Goal: Communication & Community: Participate in discussion

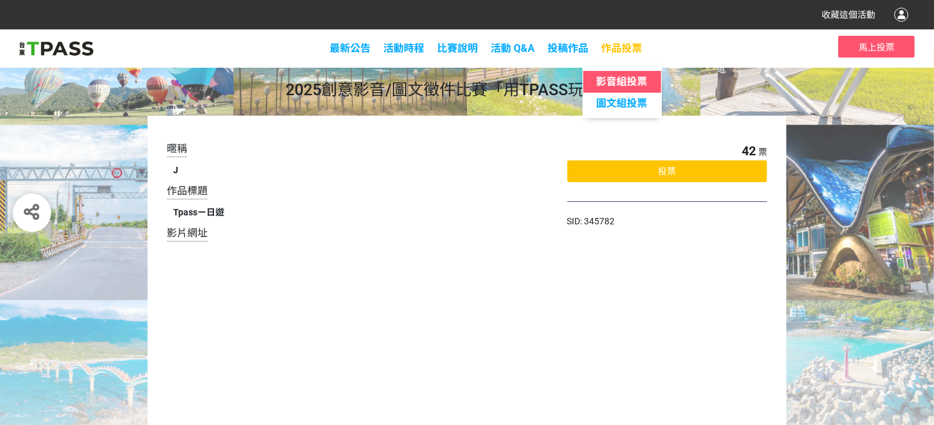
click at [616, 83] on span "影音組投票" at bounding box center [621, 81] width 51 height 12
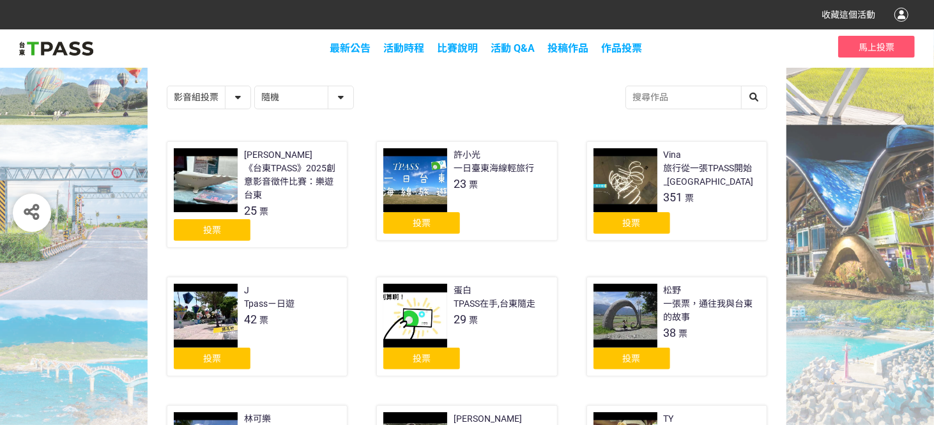
scroll to position [128, 0]
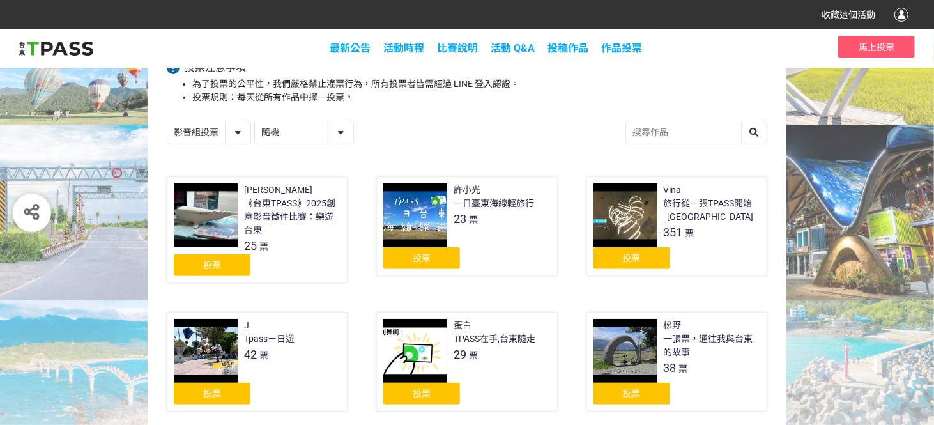
click at [630, 256] on span "投票" at bounding box center [632, 258] width 18 height 10
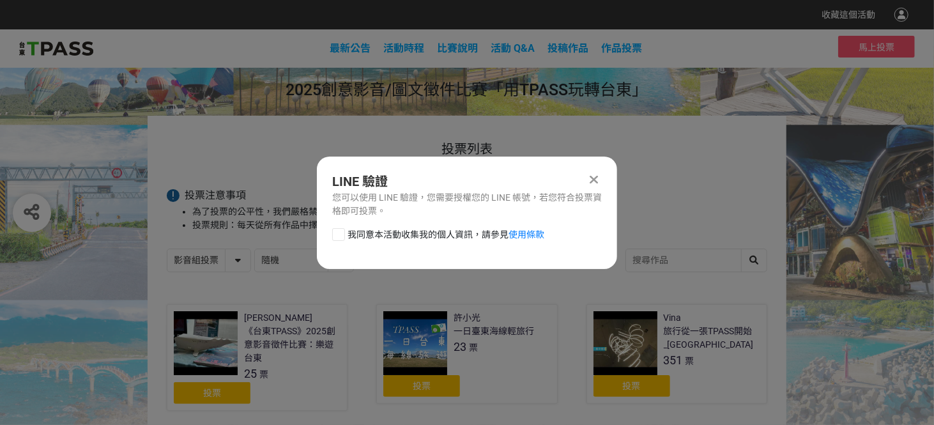
click at [339, 232] on div at bounding box center [338, 234] width 13 height 13
checkbox input "true"
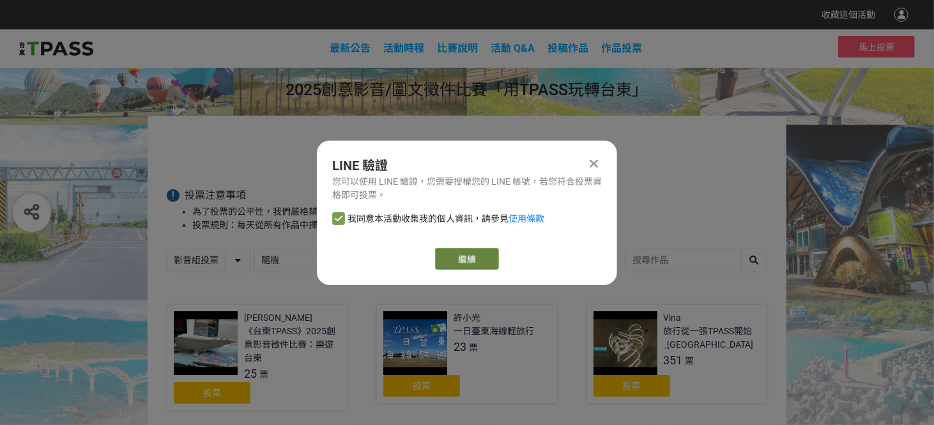
click at [473, 258] on link "繼續" at bounding box center [467, 259] width 64 height 22
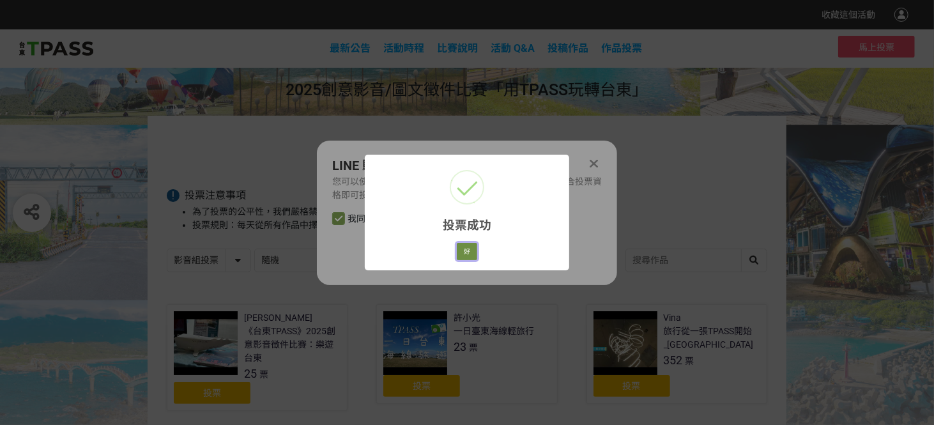
click at [463, 249] on button "好" at bounding box center [467, 252] width 20 height 18
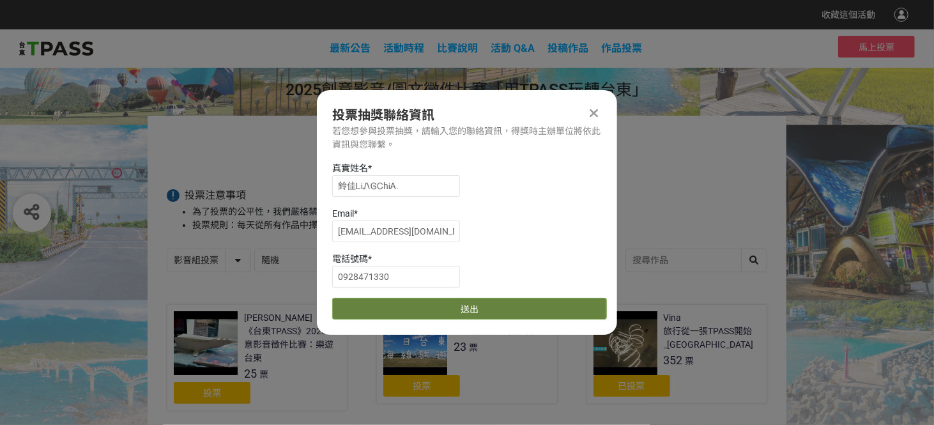
click at [485, 305] on button "送出" at bounding box center [469, 309] width 275 height 22
